Goal: Check status: Check status

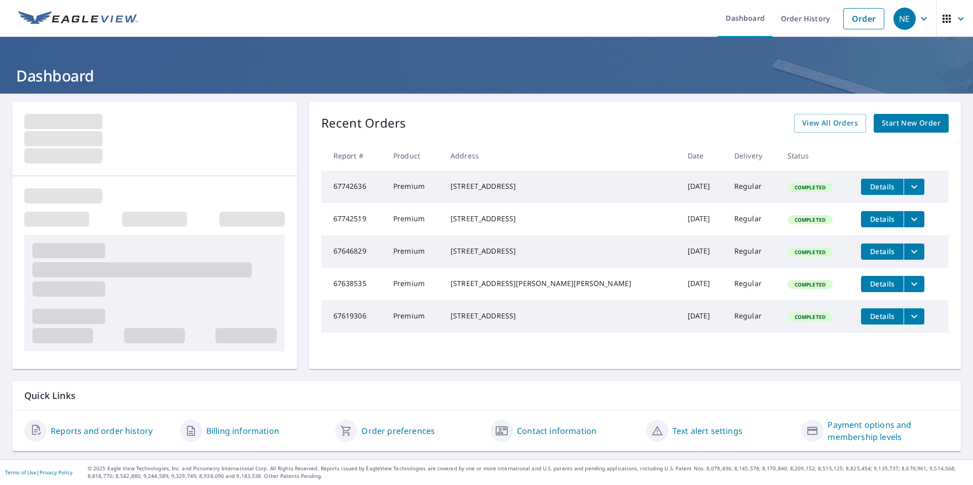
click at [953, 15] on span "button" at bounding box center [955, 19] width 28 height 24
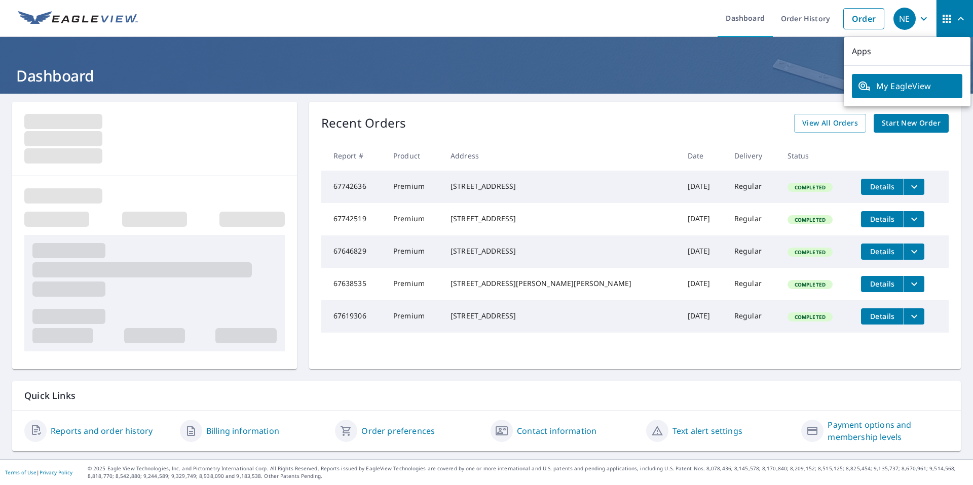
click at [928, 13] on icon "button" at bounding box center [924, 19] width 12 height 12
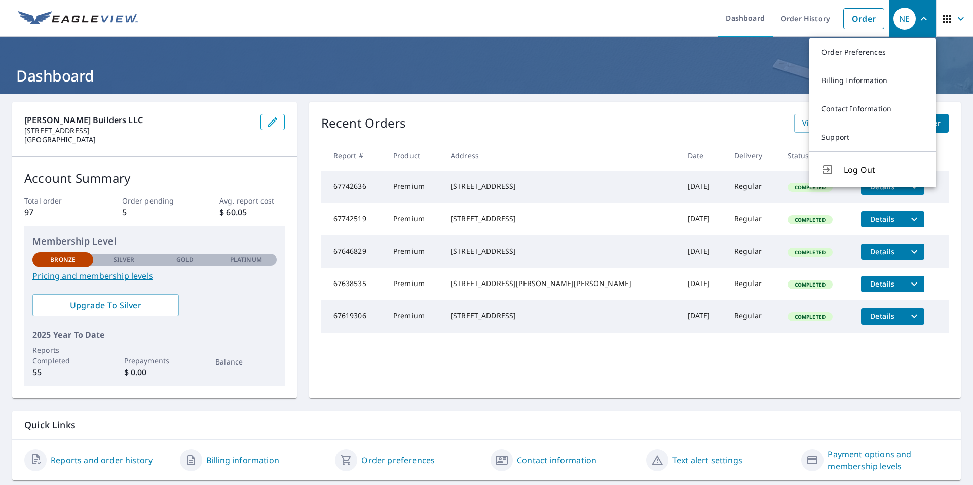
click at [653, 21] on ul "Dashboard Order History Order" at bounding box center [516, 18] width 745 height 37
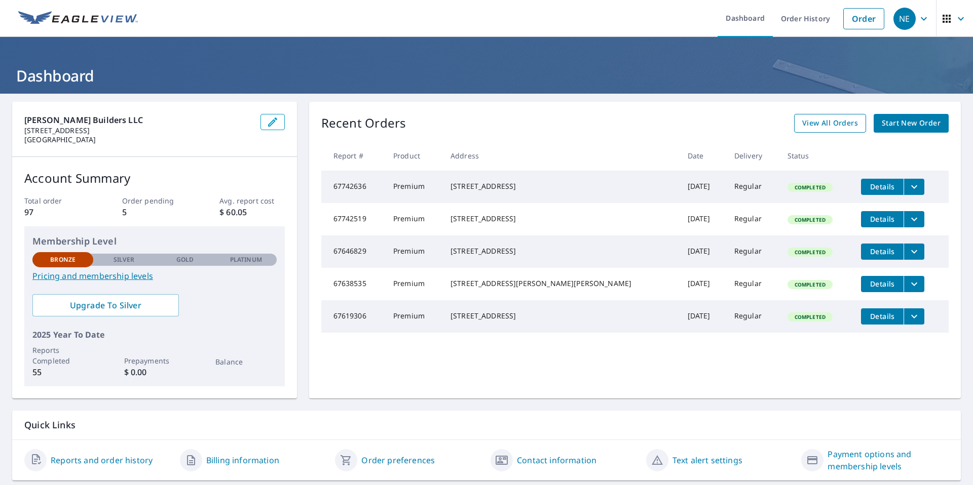
click at [849, 129] on span "View All Orders" at bounding box center [830, 123] width 56 height 13
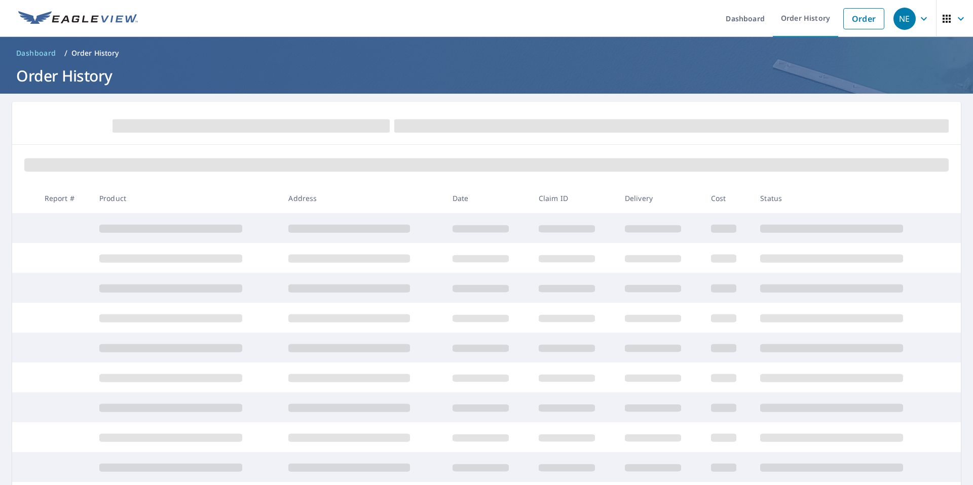
click at [236, 126] on span at bounding box center [250, 126] width 277 height 13
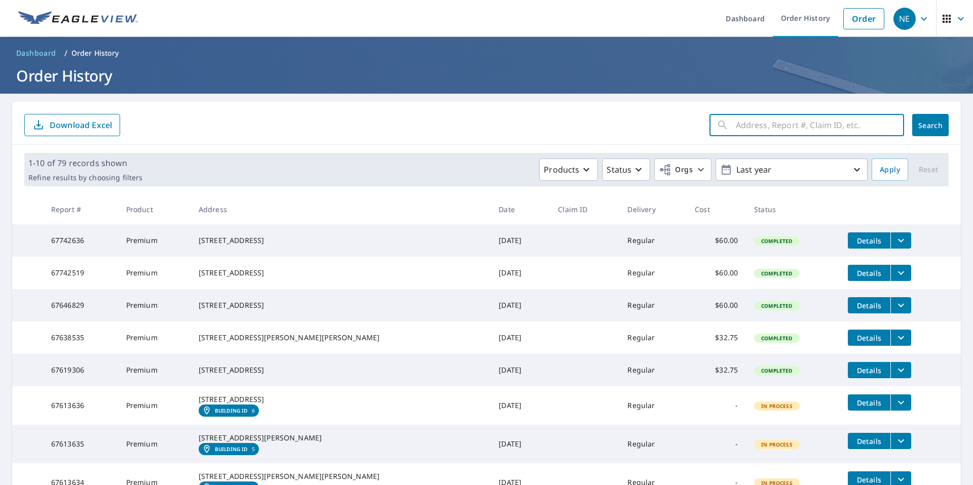
click at [797, 119] on input "text" at bounding box center [820, 125] width 168 height 28
type input "[STREET_ADDRESS]"
click button "Search" at bounding box center [930, 125] width 36 height 22
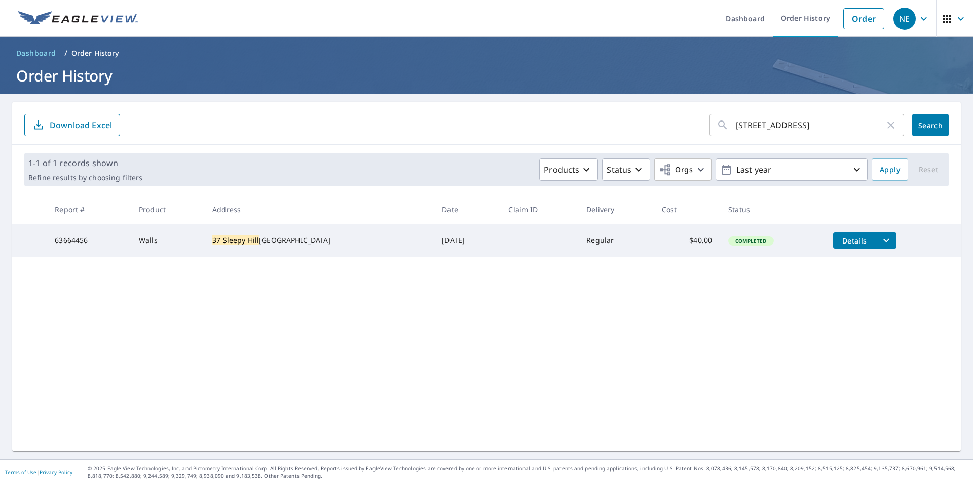
click at [328, 239] on div "[STREET_ADDRESS][PERSON_NAME]" at bounding box center [318, 241] width 213 height 10
click at [882, 243] on icon "filesDropdownBtn-63664456" at bounding box center [886, 241] width 12 height 12
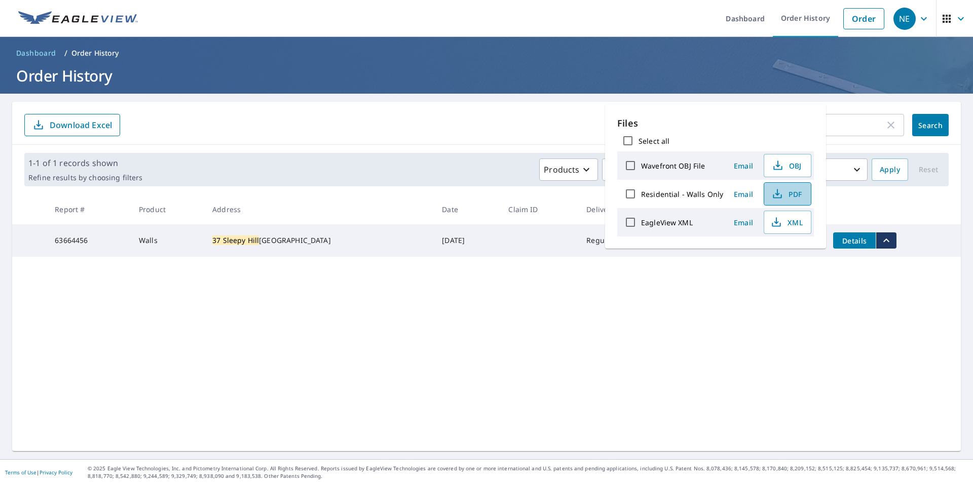
click at [785, 193] on span "PDF" at bounding box center [786, 194] width 32 height 12
